Goal: Navigation & Orientation: Find specific page/section

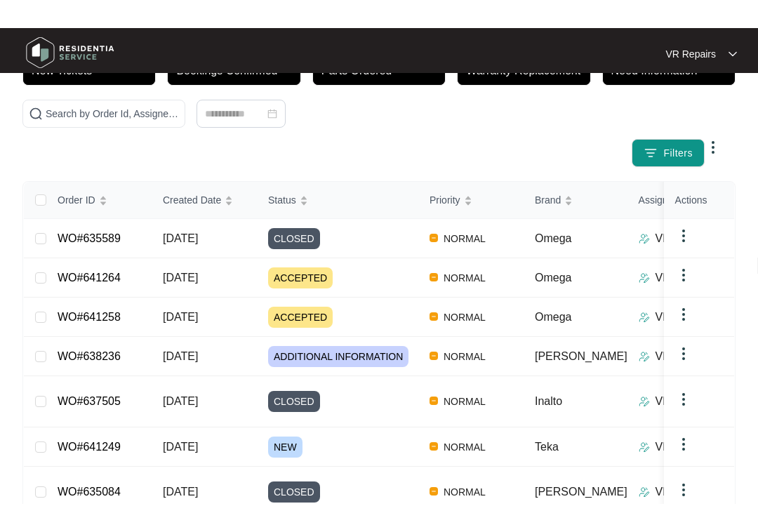
scroll to position [60, 0]
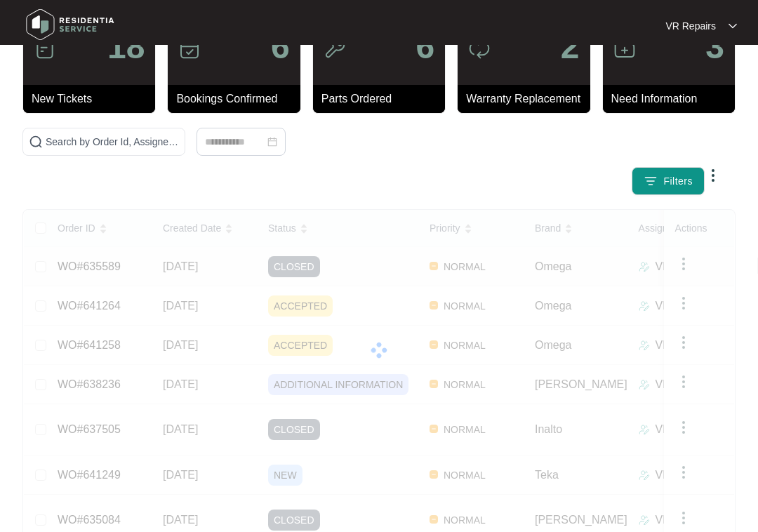
click at [116, 262] on link "WO#635589" at bounding box center [89, 266] width 63 height 12
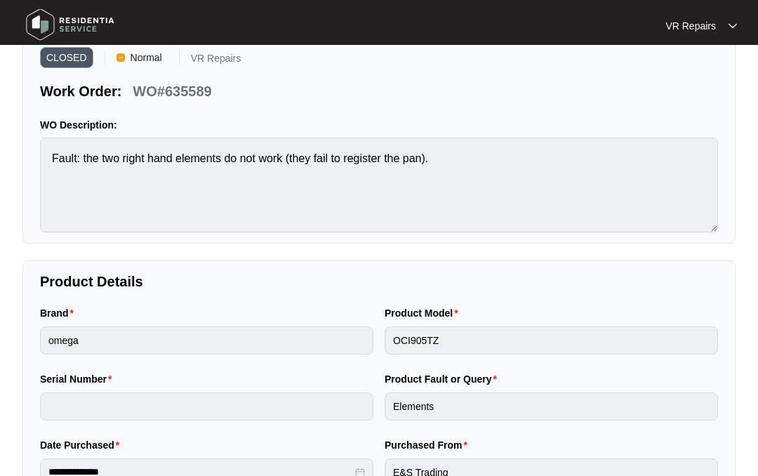
click at [43, 15] on img at bounding box center [70, 25] width 98 height 42
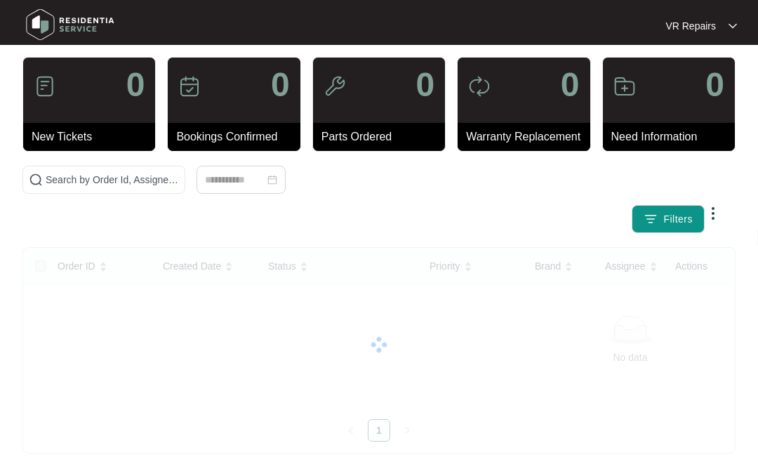
scroll to position [10, 0]
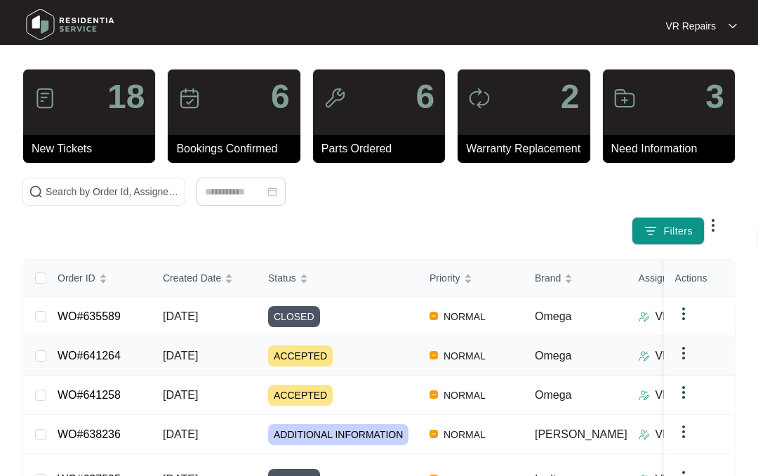
click at [118, 358] on link "WO#641264" at bounding box center [89, 355] width 63 height 12
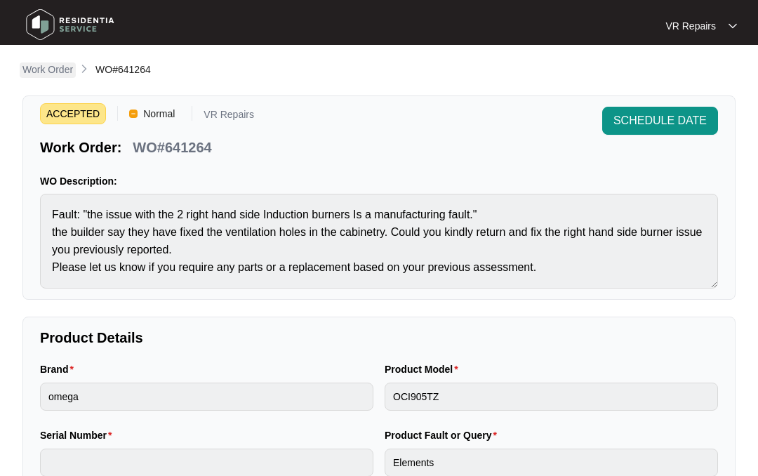
click at [53, 65] on p "Work Order" at bounding box center [47, 69] width 51 height 14
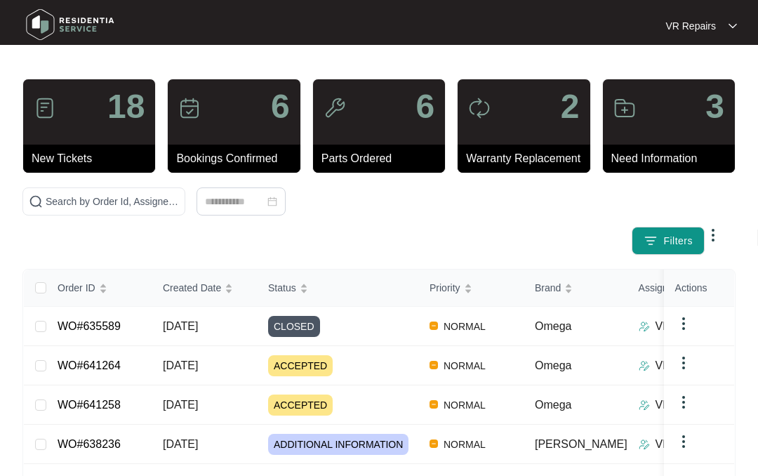
click at [114, 367] on link "WO#641264" at bounding box center [89, 365] width 63 height 12
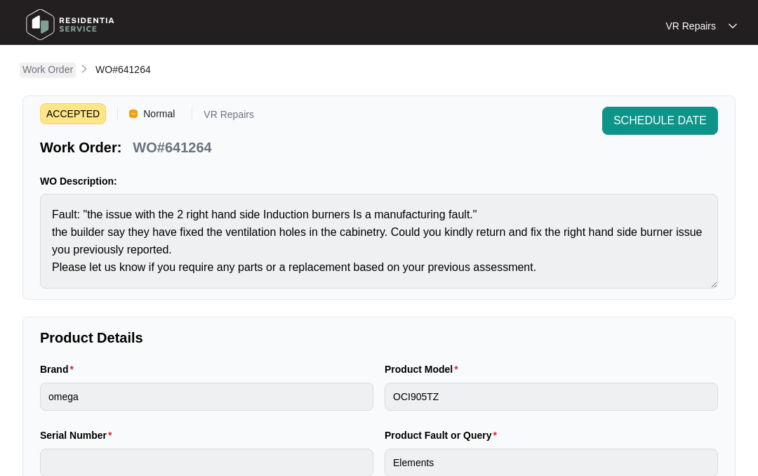
click at [54, 67] on p "Work Order" at bounding box center [47, 69] width 51 height 14
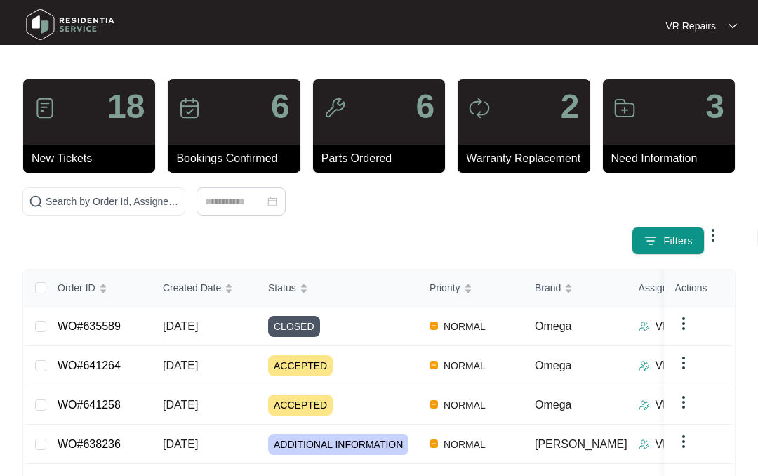
click at [107, 400] on link "WO#641258" at bounding box center [89, 404] width 63 height 12
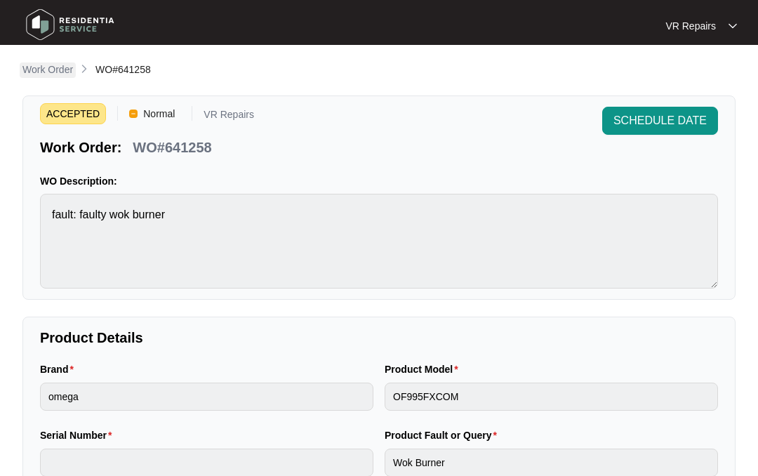
click at [47, 69] on p "Work Order" at bounding box center [47, 69] width 51 height 14
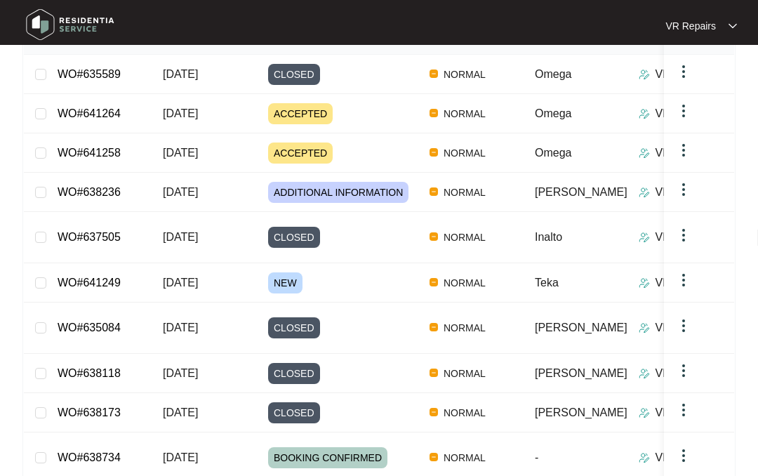
scroll to position [238, 0]
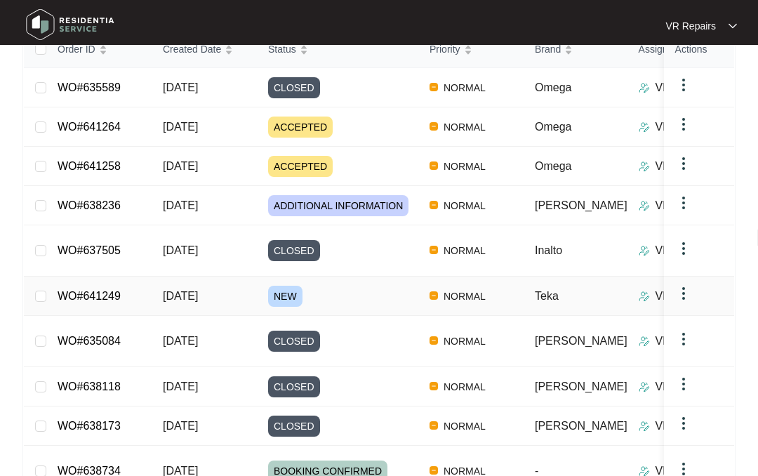
click at [107, 290] on link "WO#641249" at bounding box center [89, 296] width 63 height 12
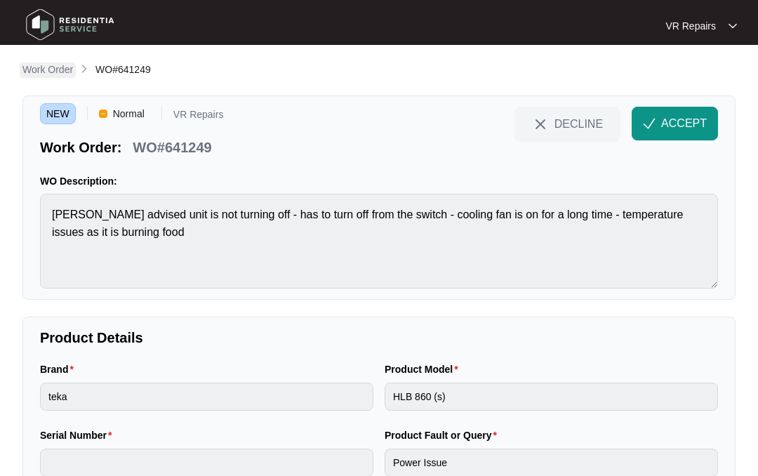
click at [53, 70] on p "Work Order" at bounding box center [47, 69] width 51 height 14
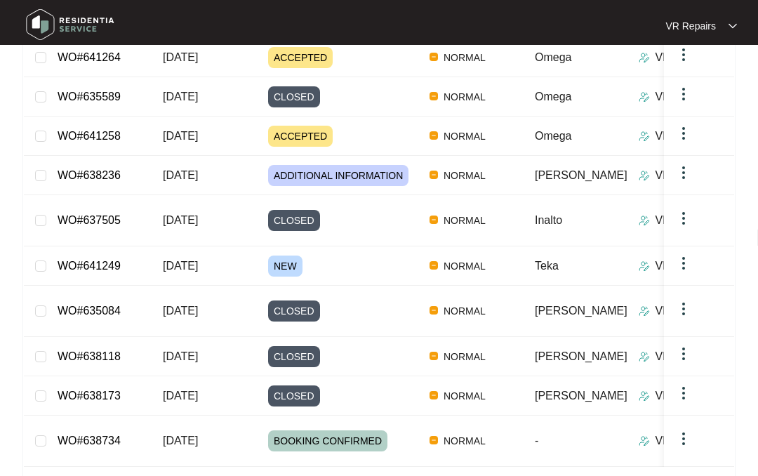
scroll to position [288, 0]
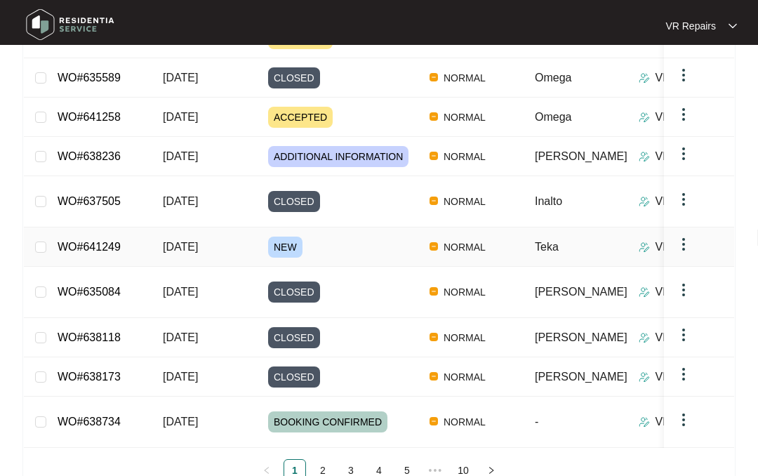
click at [118, 253] on link "WO#641249" at bounding box center [89, 247] width 63 height 12
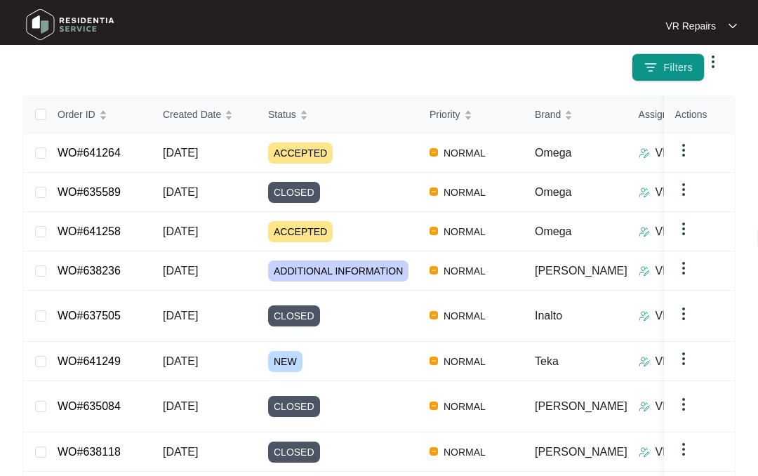
scroll to position [175, 0]
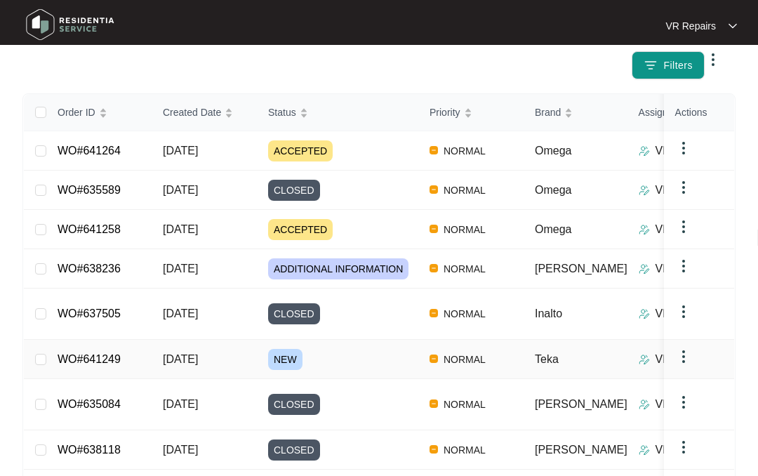
click at [121, 357] on link "WO#641249" at bounding box center [89, 359] width 63 height 12
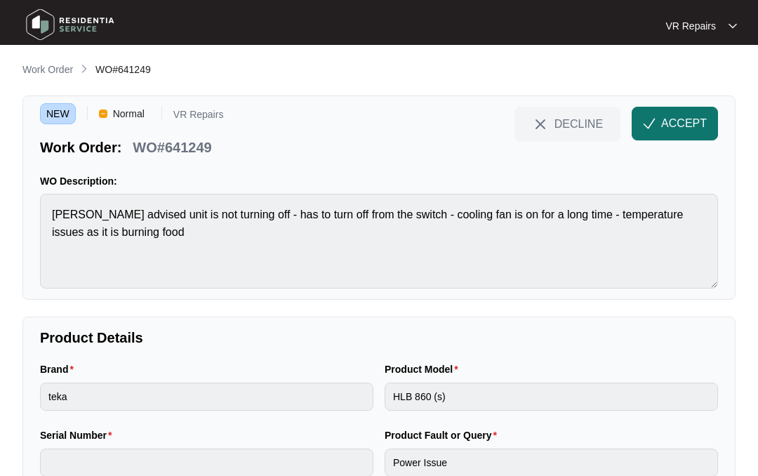
click at [654, 121] on img "button" at bounding box center [648, 123] width 13 height 13
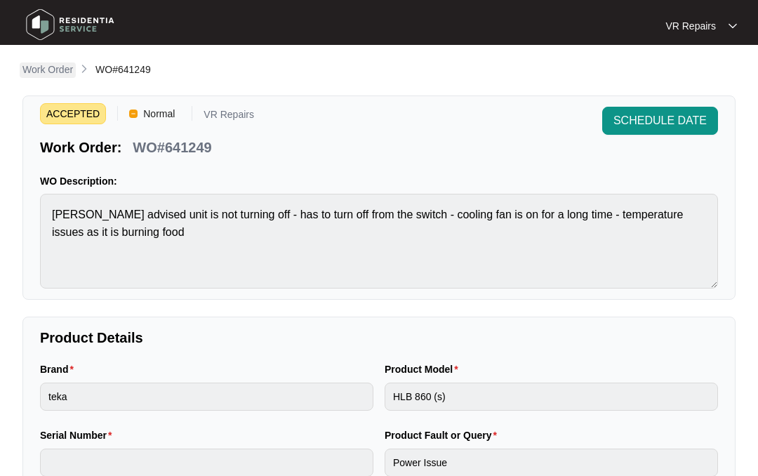
click at [45, 65] on p "Work Order" at bounding box center [47, 69] width 51 height 14
